Goal: Task Accomplishment & Management: Manage account settings

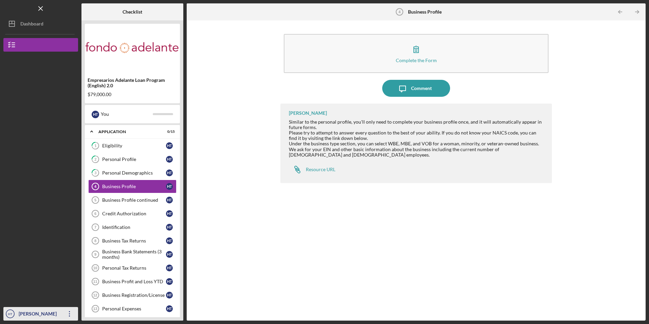
click at [66, 316] on icon "Icon/Overflow" at bounding box center [69, 313] width 17 height 17
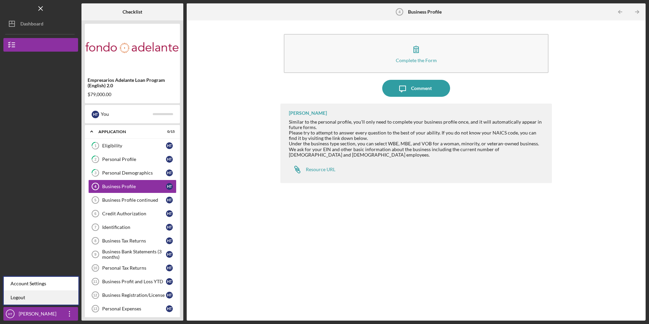
click at [58, 298] on link "Logout" at bounding box center [41, 298] width 75 height 14
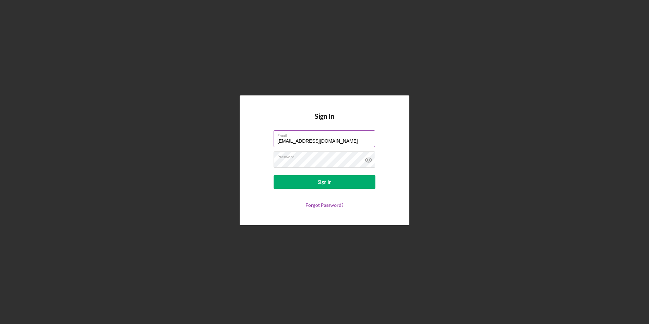
click at [300, 137] on label "Email" at bounding box center [326, 134] width 98 height 7
click at [300, 137] on input "[EMAIL_ADDRESS][DOMAIN_NAME]" at bounding box center [325, 138] width 102 height 16
drag, startPoint x: 343, startPoint y: 142, endPoint x: 206, endPoint y: 142, distance: 136.8
click at [206, 142] on div "Sign In Email [EMAIL_ADDRESS][DOMAIN_NAME] Password Sign In Forgot Password?" at bounding box center [324, 160] width 642 height 320
type input "[EMAIL_ADDRESS][DOMAIN_NAME]"
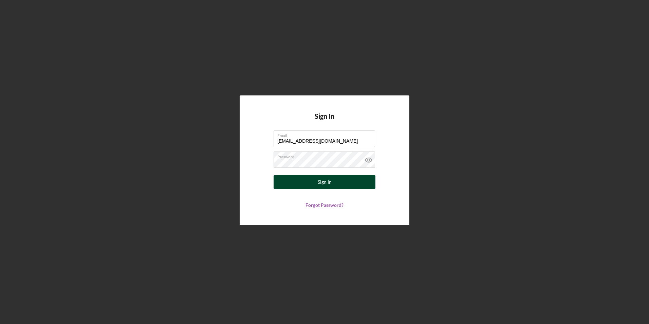
click at [296, 180] on button "Sign In" at bounding box center [325, 182] width 102 height 14
